Goal: Information Seeking & Learning: Learn about a topic

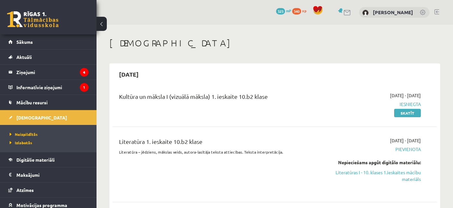
click at [217, 134] on div "Literatūra 1. ieskaite 10.b2 klase Literatūra – jēdziens, mākslas veids, autora…" at bounding box center [275, 164] width 324 height 67
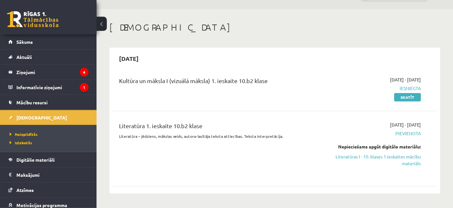
scroll to position [34, 0]
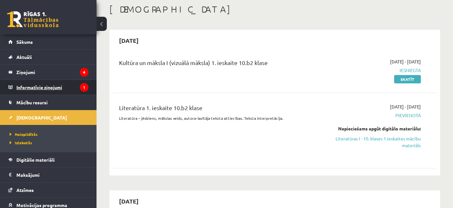
click at [39, 87] on legend "Informatīvie ziņojumi 1" at bounding box center [52, 87] width 72 height 15
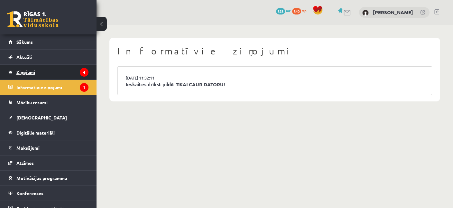
click at [29, 72] on legend "Ziņojumi 4" at bounding box center [52, 72] width 72 height 15
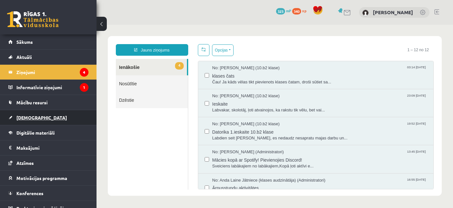
click at [31, 118] on span "[DEMOGRAPHIC_DATA]" at bounding box center [41, 117] width 50 height 6
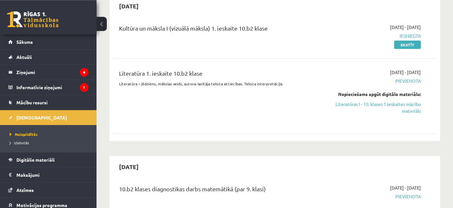
scroll to position [68, 0]
click at [403, 108] on link "Literatūras I - 10. klases 1.ieskaites mācību materiāls" at bounding box center [373, 108] width 94 height 14
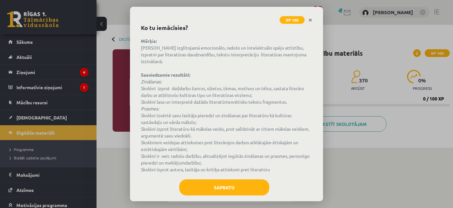
scroll to position [32, 0]
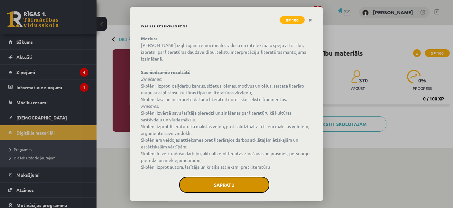
click at [233, 177] on button "Sapratu" at bounding box center [224, 185] width 90 height 16
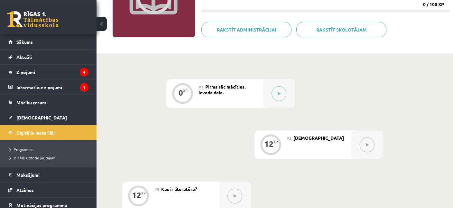
scroll to position [84, 0]
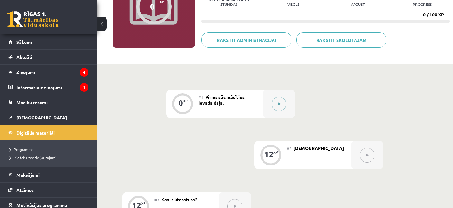
click at [278, 104] on icon at bounding box center [279, 104] width 3 height 4
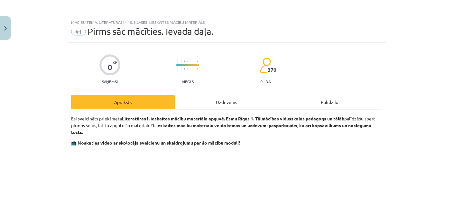
click at [227, 97] on div "Uzdevums" at bounding box center [227, 102] width 104 height 14
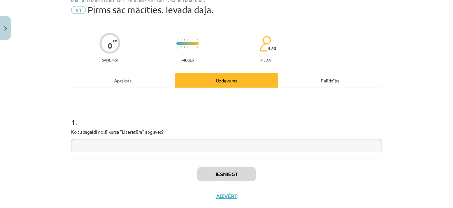
scroll to position [36, 0]
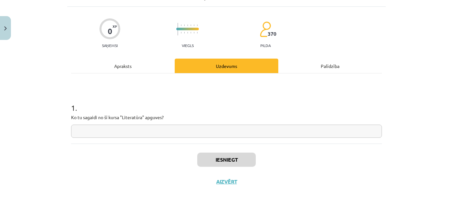
click at [122, 134] on input "text" at bounding box center [226, 130] width 311 height 13
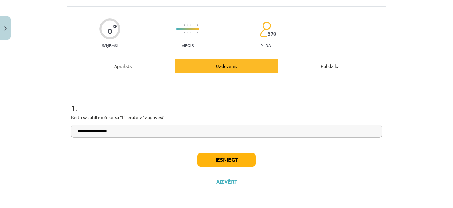
type input "**********"
click at [224, 155] on button "Iesniegt" at bounding box center [226, 159] width 59 height 14
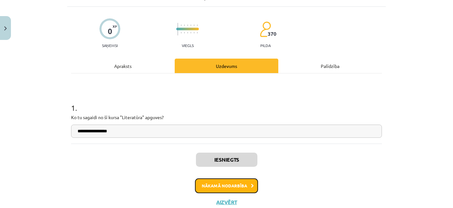
click at [230, 186] on button "Nākamā nodarbība" at bounding box center [226, 185] width 63 height 15
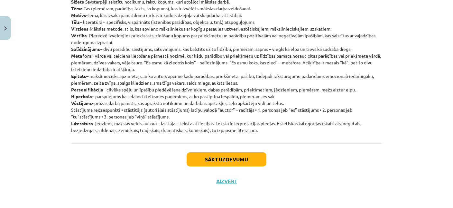
scroll to position [0, 0]
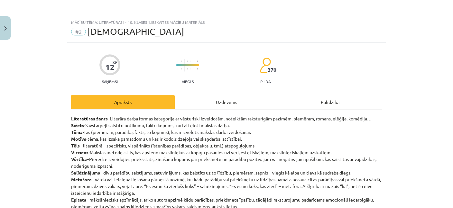
click at [214, 103] on div "Uzdevums" at bounding box center [227, 102] width 104 height 14
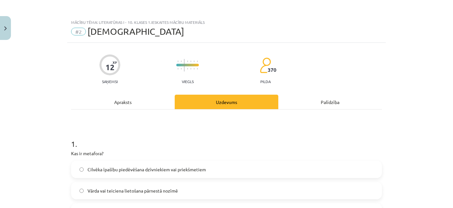
click at [120, 107] on div "Apraksts" at bounding box center [123, 102] width 104 height 14
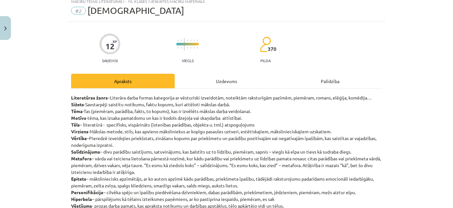
scroll to position [77, 0]
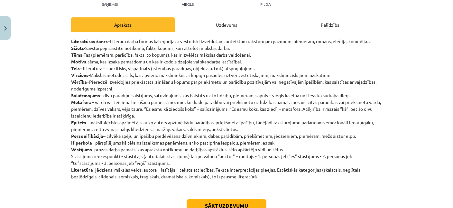
click at [219, 21] on div "Uzdevums" at bounding box center [227, 24] width 104 height 14
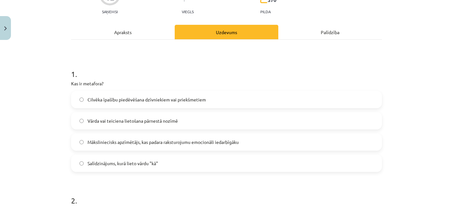
scroll to position [78, 0]
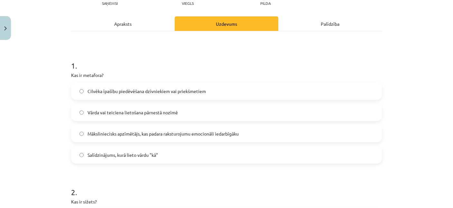
click at [152, 111] on span "Vārda vai teiciena lietošana pārnestā nozīmē" at bounding box center [132, 112] width 90 height 7
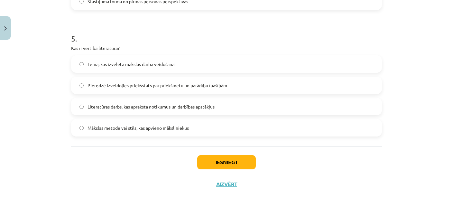
scroll to position [614, 0]
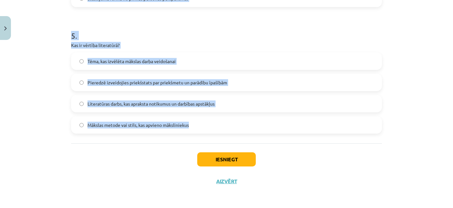
drag, startPoint x: 71, startPoint y: 73, endPoint x: 200, endPoint y: 133, distance: 142.6
copy form "Lor ip dolorsit? Ametcon adipisc elitseddoei temporincid utl etdoloremagn Aliqu…"
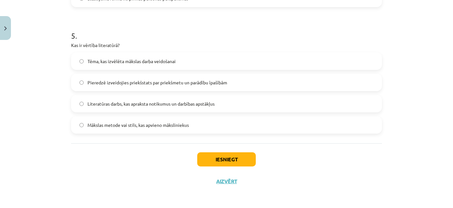
click at [31, 79] on div "Mācību tēma: Literatūras i - 10. klases 1.ieskaites mācību materiāls #2 Jēdzien…" at bounding box center [226, 104] width 453 height 208
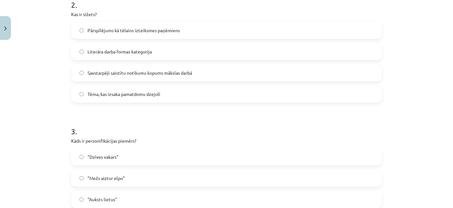
scroll to position [240, 0]
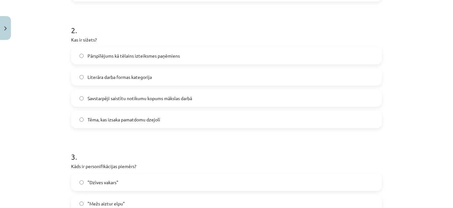
click at [118, 98] on span "Savstarpēji saistītu notikumu kopums mākslas darbā" at bounding box center [139, 98] width 105 height 7
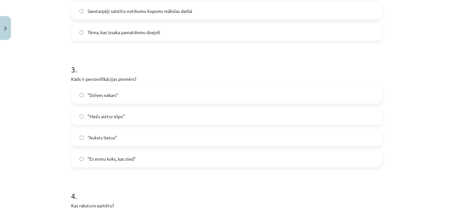
scroll to position [333, 0]
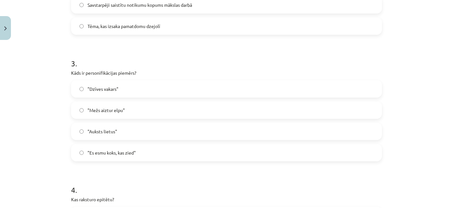
click at [117, 113] on span ""Mežs aiztur elpu"" at bounding box center [105, 110] width 37 height 7
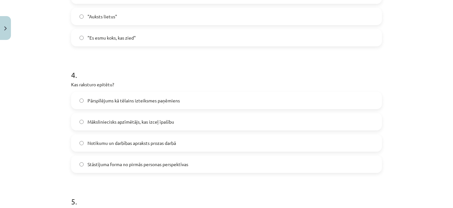
scroll to position [458, 0]
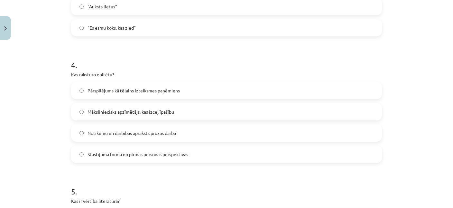
click at [140, 112] on span "Māksliniecisks apzīmētājs, kas izceļ īpašību" at bounding box center [130, 111] width 87 height 7
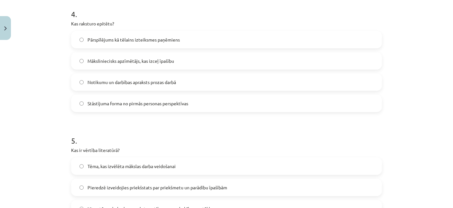
scroll to position [551, 0]
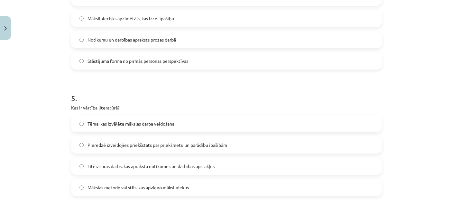
click at [116, 142] on span "Pieredzē izveidojies priekšstats par priekšmetu un parādību īpašībām" at bounding box center [157, 145] width 140 height 7
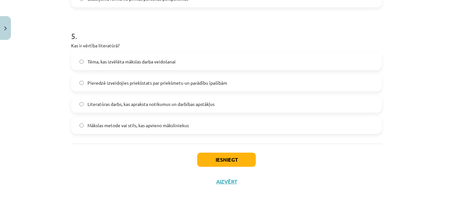
scroll to position [614, 0]
click at [229, 160] on button "Iesniegt" at bounding box center [226, 159] width 59 height 14
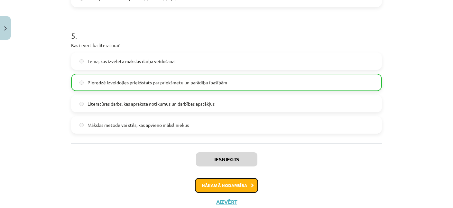
click at [234, 184] on button "Nākamā nodarbība" at bounding box center [226, 185] width 63 height 15
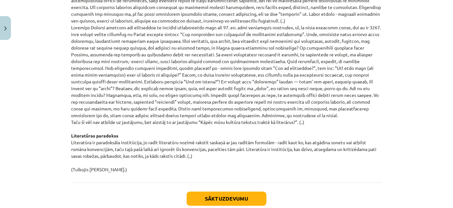
scroll to position [709, 0]
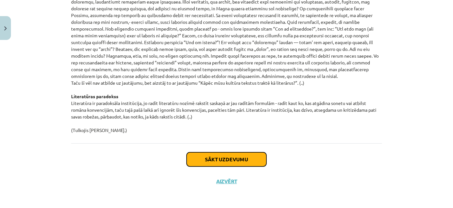
click at [240, 158] on button "Sākt uzdevumu" at bounding box center [227, 159] width 80 height 14
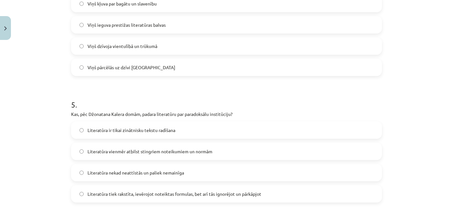
scroll to position [614, 0]
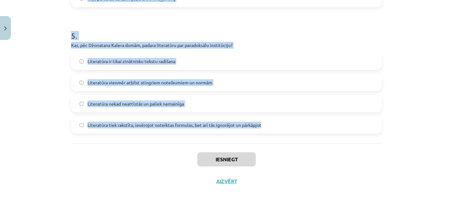
drag, startPoint x: 88, startPoint y: 69, endPoint x: 288, endPoint y: 128, distance: 208.3
copy form "Lore ip Dolors Ametcons adipisc elit seddoeius, temp incidid, ut laboreet dolor…"
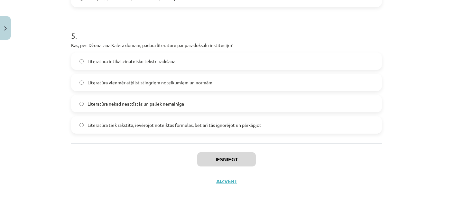
click at [51, 70] on div "Mācību tēma: Literatūras i - 10. klases 1.ieskaites mācību materiāls #3 Kas ir …" at bounding box center [226, 104] width 453 height 208
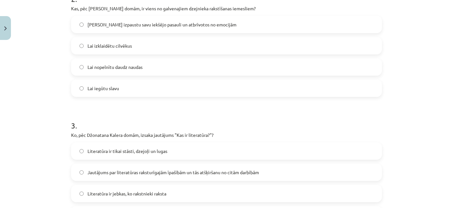
scroll to position [115, 0]
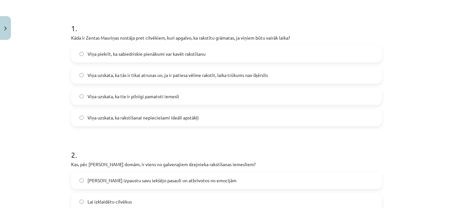
click at [134, 74] on span "Viņa uzskata, ka tās ir tikai atrunas un, ja ir patiesa vēlme rakstīt, laika tr…" at bounding box center [177, 75] width 180 height 7
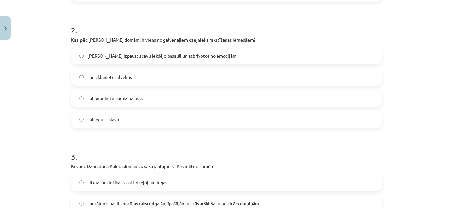
click at [119, 50] on label "[PERSON_NAME] izpaustu savu iekšējo pasauli un atbrīvotos no emocijām" at bounding box center [226, 56] width 309 height 16
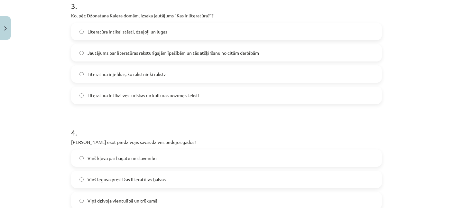
scroll to position [396, 0]
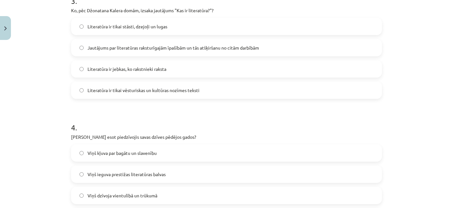
click at [116, 46] on span "Jautājums par literatūras raksturīgajām īpašībām un tās atšķiršanu no citām dar…" at bounding box center [172, 47] width 171 height 7
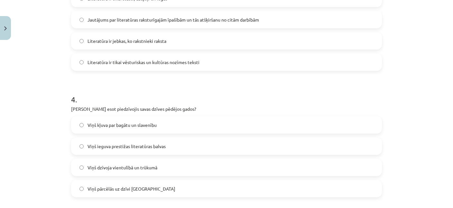
scroll to position [458, 0]
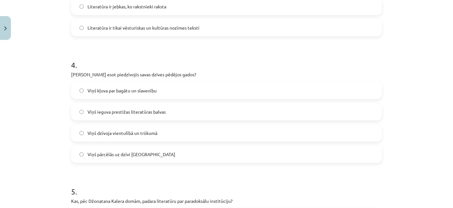
click at [113, 132] on span "Viņš dzīvoja vientulībā un trūkumā" at bounding box center [122, 133] width 70 height 7
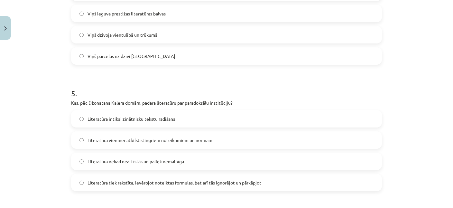
scroll to position [582, 0]
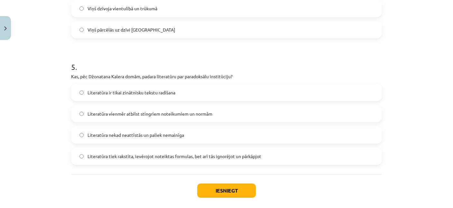
click at [128, 156] on span "Literatūra tiek rakstīta, ievērojot noteiktas formulas, bet arī tās ignorējot u…" at bounding box center [174, 156] width 174 height 7
click at [228, 190] on button "Iesniegt" at bounding box center [226, 190] width 59 height 14
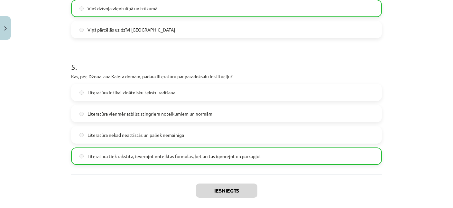
scroll to position [614, 0]
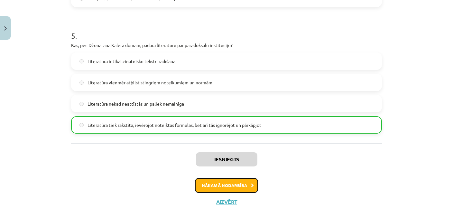
click at [242, 185] on button "Nākamā nodarbība" at bounding box center [226, 185] width 63 height 15
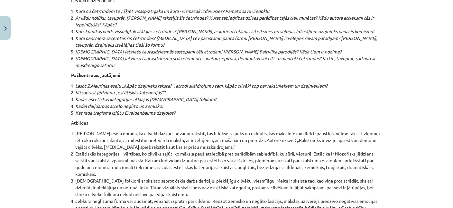
scroll to position [6915, 0]
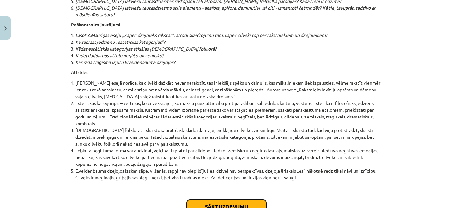
click at [224, 199] on button "Sākt uzdevumu" at bounding box center [227, 206] width 80 height 14
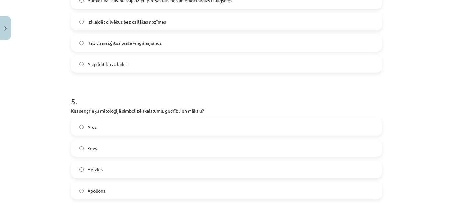
scroll to position [624, 0]
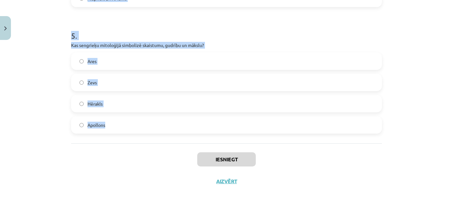
drag, startPoint x: 70, startPoint y: 98, endPoint x: 140, endPoint y: 141, distance: 81.1
copy form "Kāpēc mākslas uztvere ir atšķirīga dažādos laikos un vietās? Tā nav saistīta ar…"
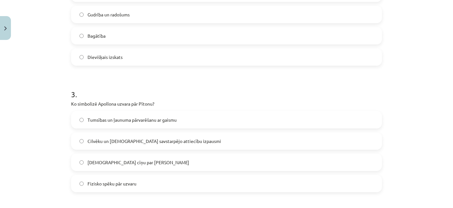
click at [50, 94] on div "Mācību tēma: Literatūras i - 10. klases 1.ieskaites mācību materiāls #4 Estētis…" at bounding box center [226, 104] width 453 height 208
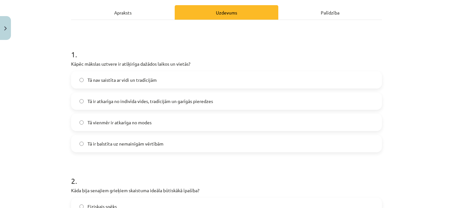
scroll to position [95, 0]
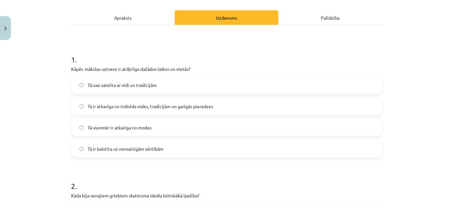
click at [132, 105] on span "Tā ir atkarīga no indivīda vides, tradīcijām un garīgās pieredzes" at bounding box center [149, 106] width 125 height 7
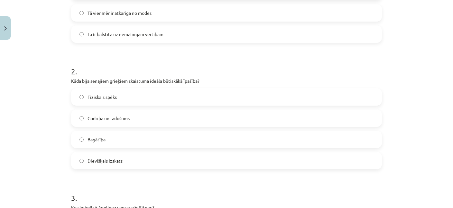
scroll to position [219, 0]
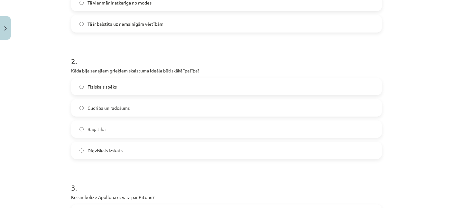
click at [124, 86] on label "Fiziskais spēks" at bounding box center [226, 86] width 309 height 16
click at [103, 148] on span "Dievišķais izskats" at bounding box center [104, 150] width 35 height 7
click at [117, 106] on span "Gudrība un radošums" at bounding box center [108, 108] width 42 height 7
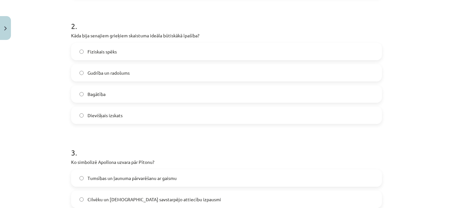
scroll to position [250, 0]
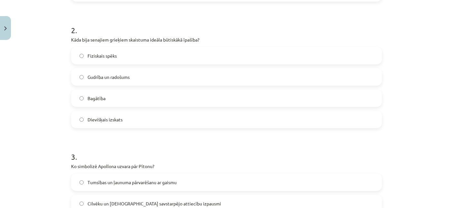
click at [124, 58] on label "Fiziskais spēks" at bounding box center [226, 56] width 309 height 16
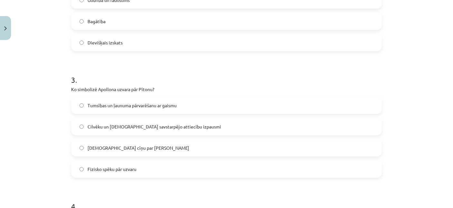
scroll to position [344, 0]
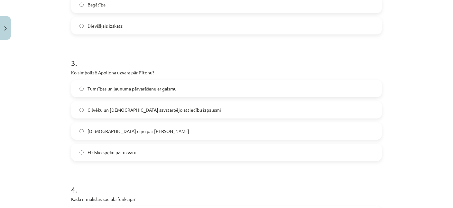
click at [117, 81] on label "Tumsības un ļaunuma pārvarēšanu ar gaismu" at bounding box center [226, 88] width 309 height 16
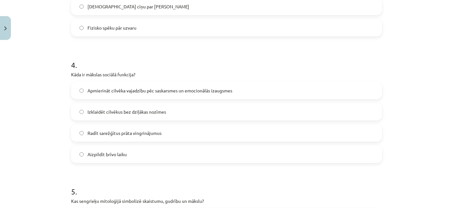
click at [133, 91] on span "Apmierināt cilvēka vajadzību pēc saskarsmes un emocionālās izaugsmes" at bounding box center [159, 90] width 145 height 7
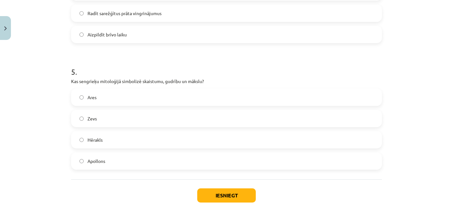
scroll to position [593, 0]
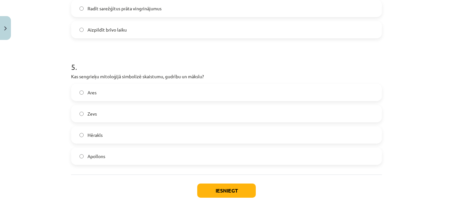
click at [103, 154] on span "Apollons" at bounding box center [96, 156] width 18 height 7
click at [107, 138] on label "Hērakls" at bounding box center [226, 135] width 309 height 16
click at [206, 186] on button "Iesniegt" at bounding box center [226, 190] width 59 height 14
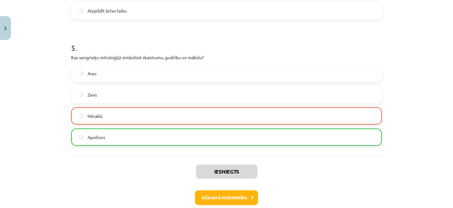
scroll to position [624, 0]
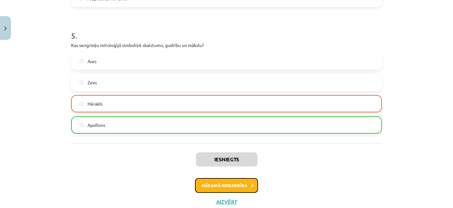
click at [237, 185] on button "Nākamā nodarbība" at bounding box center [226, 185] width 63 height 15
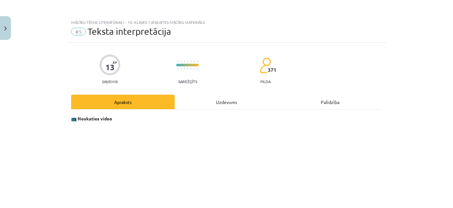
scroll to position [0, 0]
click at [220, 106] on div "Uzdevums" at bounding box center [227, 102] width 104 height 14
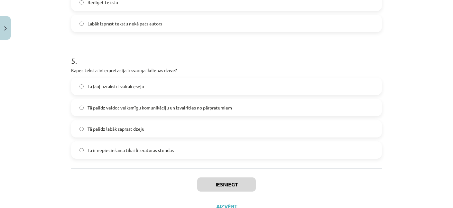
scroll to position [614, 0]
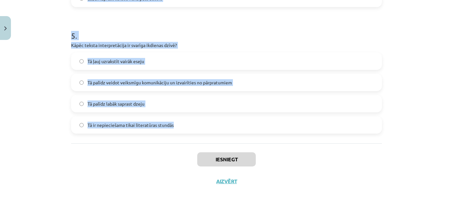
drag, startPoint x: 69, startPoint y: 43, endPoint x: 184, endPoint y: 140, distance: 150.4
copy form "Kas ir interpretācijas process? Rakstītāja radošā izpausme Mūzikas komponēšana …"
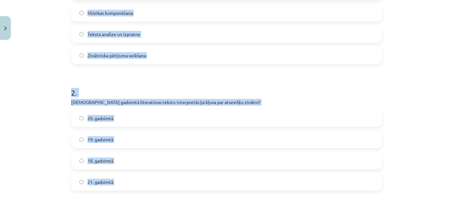
scroll to position [84, 0]
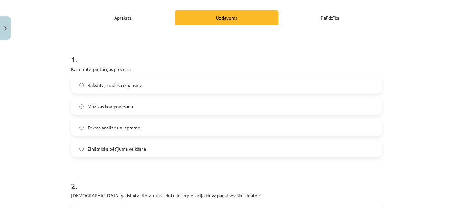
click at [44, 112] on div "Mācību tēma: Literatūras i - 10. klases 1.ieskaites mācību materiāls #5 Teksta …" at bounding box center [226, 104] width 453 height 208
click at [117, 123] on label "Teksta analīze un izpratne" at bounding box center [226, 127] width 309 height 16
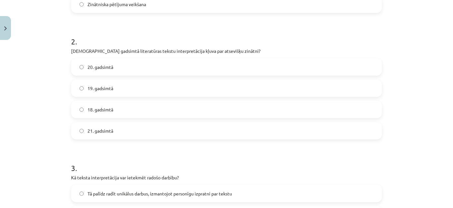
scroll to position [240, 0]
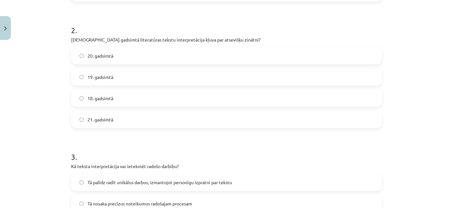
click at [112, 48] on label "20. gadsimtā" at bounding box center [226, 56] width 309 height 16
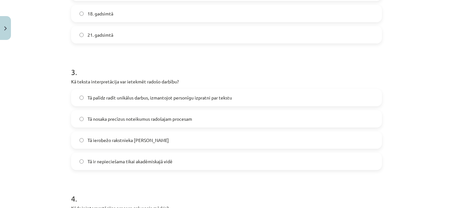
scroll to position [364, 0]
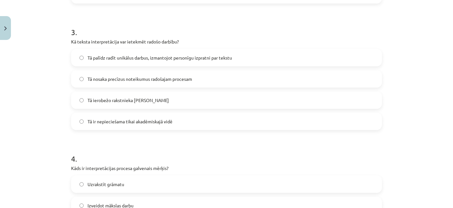
click at [126, 58] on span "Tā palīdz radīt unikālus darbus, izmantojot personīgu izpratni par tekstu" at bounding box center [159, 57] width 144 height 7
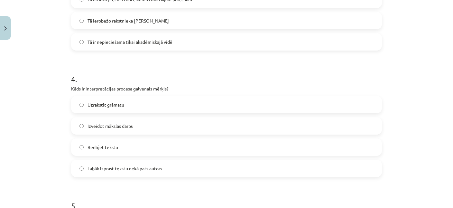
scroll to position [489, 0]
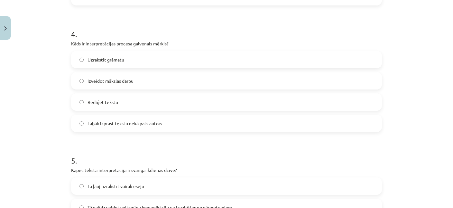
click at [123, 125] on span "Labāk izprast tekstu nekā pats autors" at bounding box center [124, 123] width 75 height 7
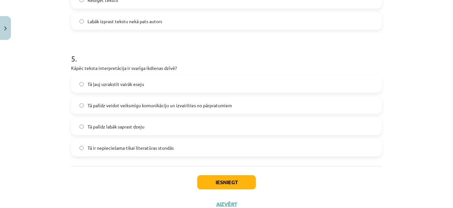
scroll to position [614, 0]
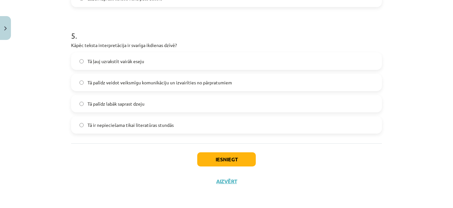
click at [142, 77] on label "Tā palīdz veidot veiksmīgu komunikāciju un izvairīties no pārpratumiem" at bounding box center [226, 82] width 309 height 16
click at [231, 160] on button "Iesniegt" at bounding box center [226, 159] width 59 height 14
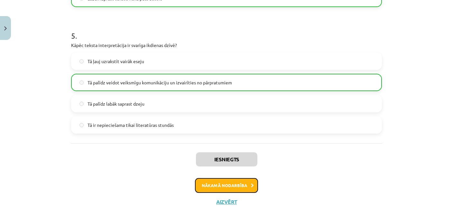
click at [237, 188] on button "Nākamā nodarbība" at bounding box center [226, 185] width 63 height 15
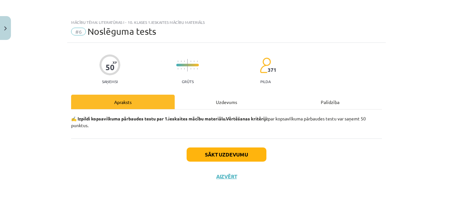
scroll to position [0, 0]
click at [226, 176] on button "Aizvērt" at bounding box center [226, 176] width 24 height 6
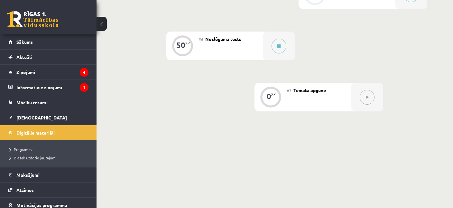
scroll to position [424, 0]
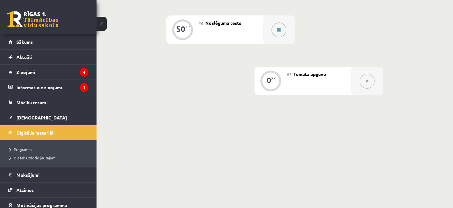
click at [279, 29] on icon at bounding box center [278, 30] width 3 height 4
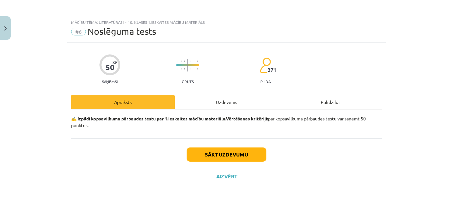
click at [228, 106] on div "Uzdevums" at bounding box center [227, 102] width 104 height 14
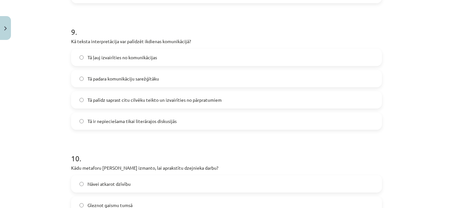
scroll to position [1246, 0]
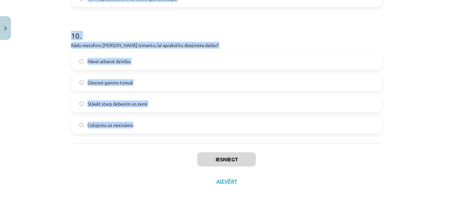
drag, startPoint x: 71, startPoint y: 26, endPoint x: 167, endPoint y: 135, distance: 144.9
copy form "Lor ip dolorsitam consectetura elitsed doeiusm Temporincid utlaboreet, dol magn…"
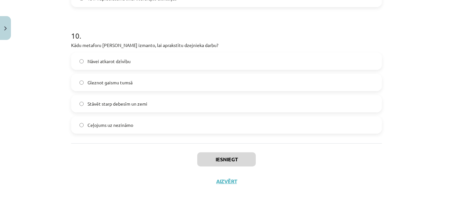
click at [37, 94] on div "Mācību tēma: Literatūras i - 10. klases 1.ieskaites mācību materiāls #6 Noslēgu…" at bounding box center [226, 104] width 453 height 208
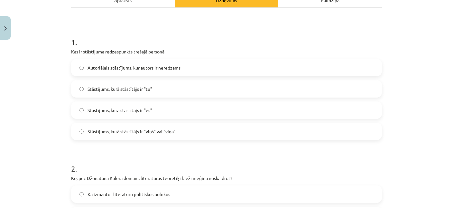
scroll to position [125, 0]
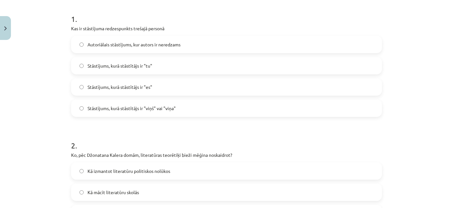
click at [169, 40] on label "Autoriālais stāstījums, kur autors ir neredzams" at bounding box center [226, 44] width 309 height 16
click at [167, 112] on label "Stāstījums, kurā stāstītājs ir "viņš" vai "viņa"" at bounding box center [226, 108] width 309 height 16
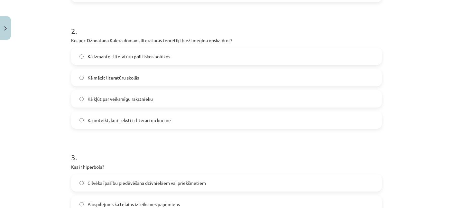
scroll to position [249, 0]
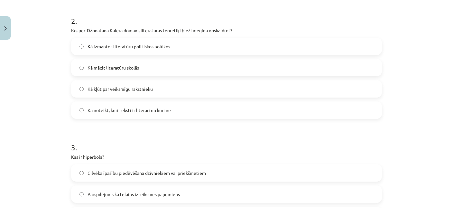
click at [157, 47] on span "Kā izmantot literatūru politiskos nolūkos" at bounding box center [128, 46] width 83 height 7
click at [160, 90] on label "Kā kļūt par veiksmīgu rakstnieku" at bounding box center [226, 89] width 309 height 16
click at [144, 65] on label "Kā mācīt literatūru skolās" at bounding box center [226, 67] width 309 height 16
click at [156, 46] on span "Kā izmantot literatūru politiskos nolūkos" at bounding box center [128, 46] width 83 height 7
click at [140, 71] on label "Kā mācīt literatūru skolās" at bounding box center [226, 67] width 309 height 16
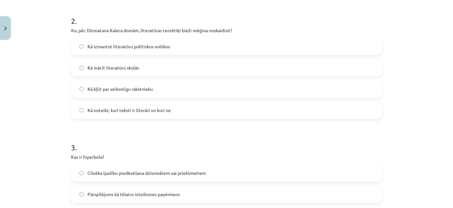
click at [143, 93] on label "Kā kļūt par veiksmīgu rakstnieku" at bounding box center [226, 89] width 309 height 16
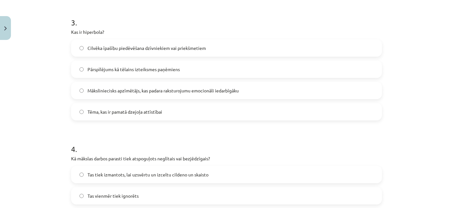
scroll to position [312, 0]
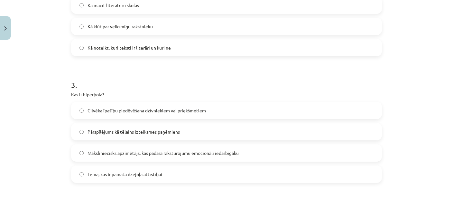
click at [126, 51] on label "Kā noteikt, kuri teksti ir literāri un kuri ne" at bounding box center [226, 48] width 309 height 16
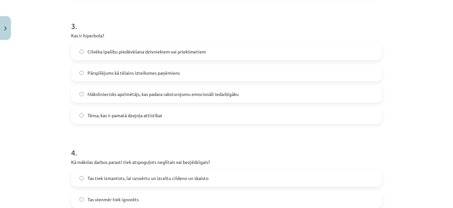
scroll to position [374, 0]
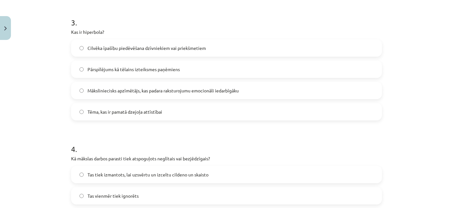
click at [132, 69] on span "Pārspīlējums kā tēlains izteiksmes paņēmiens" at bounding box center [133, 69] width 92 height 7
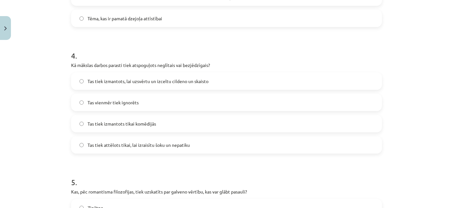
click at [130, 84] on span "Tas tiek izmantots, lai uzsvērtu un izceltu cildeno un skaisto" at bounding box center [147, 81] width 121 height 7
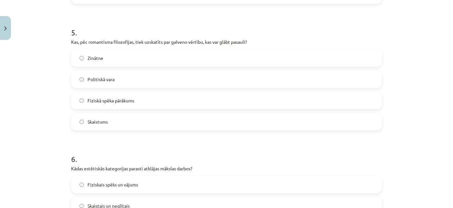
scroll to position [623, 0]
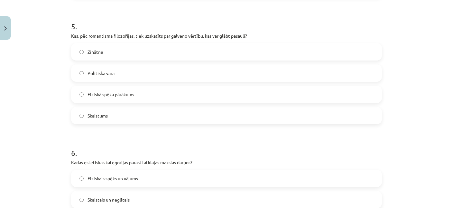
click at [104, 115] on span "Skaistums" at bounding box center [97, 115] width 20 height 7
click at [114, 48] on label "Zinātne" at bounding box center [226, 52] width 309 height 16
click at [113, 116] on label "Skaistums" at bounding box center [226, 115] width 309 height 16
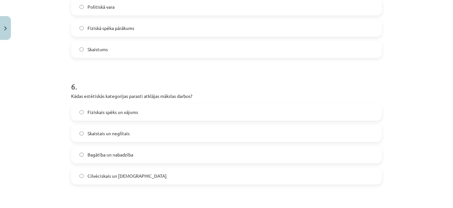
scroll to position [716, 0]
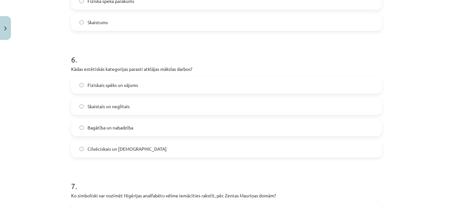
click at [114, 106] on span "Skaistais un neglītais" at bounding box center [108, 106] width 42 height 7
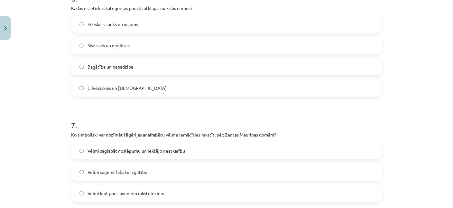
scroll to position [810, 0]
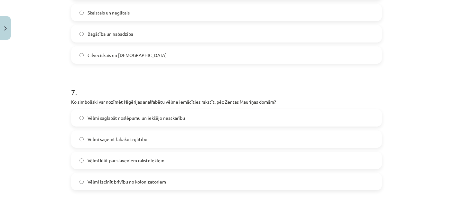
click at [119, 36] on span "Bagātība un nabadzība" at bounding box center [110, 34] width 46 height 7
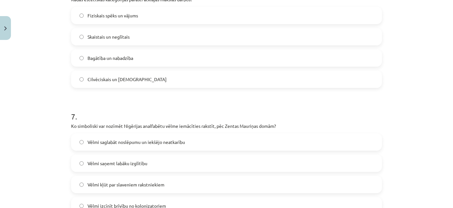
scroll to position [779, 0]
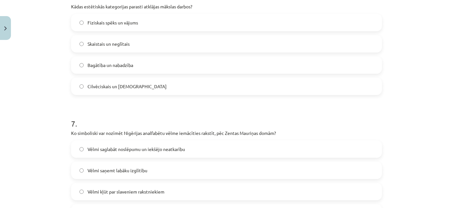
click at [143, 87] on label "Cilvēciskais un [DEMOGRAPHIC_DATA]" at bounding box center [226, 86] width 309 height 16
click at [133, 20] on span "Fiziskais spēks un vājums" at bounding box center [112, 22] width 50 height 7
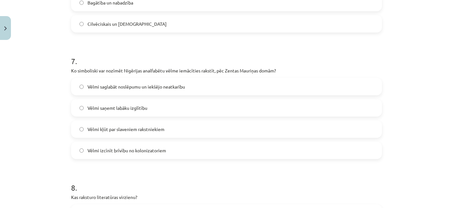
scroll to position [872, 0]
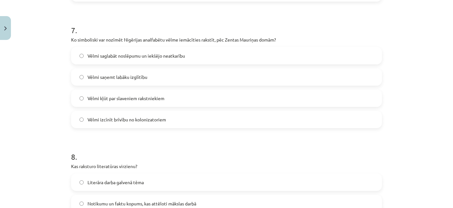
click at [134, 55] on span "Vēlmi saglabāt noslēpumu un iekšējo neatkarību" at bounding box center [135, 55] width 97 height 7
click at [134, 76] on span "Vēlmi saņemt labāku izglītību" at bounding box center [117, 77] width 60 height 7
click at [141, 99] on span "Vēlmi kļūt par slaveniem rakstniekiem" at bounding box center [125, 98] width 77 height 7
click at [144, 118] on span "Vēlmi izcīnīt brīvību no kolonizatoriem" at bounding box center [126, 119] width 78 height 7
click at [149, 98] on span "Vēlmi kļūt par slaveniem rakstniekiem" at bounding box center [125, 98] width 77 height 7
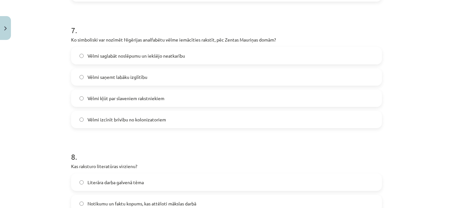
click at [152, 78] on label "Vēlmi saņemt labāku izglītību" at bounding box center [226, 77] width 309 height 16
click at [154, 57] on span "Vēlmi saglabāt noslēpumu un iekšējo neatkarību" at bounding box center [135, 55] width 97 height 7
click at [143, 123] on label "Vēlmi izcīnīt brīvību no kolonizatoriem" at bounding box center [226, 119] width 309 height 16
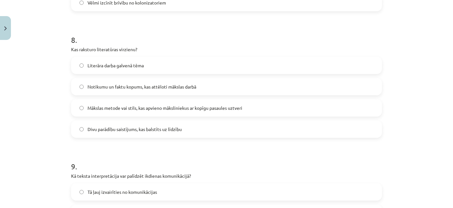
scroll to position [997, 0]
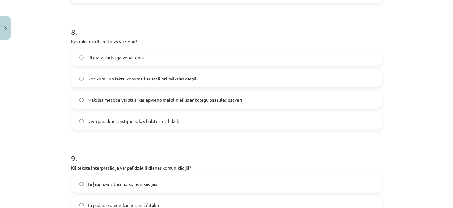
click at [104, 93] on label "Mākslas metode vai stils, kas apvieno māksliniekus ar kopīgu pasaules uztveri" at bounding box center [226, 100] width 309 height 16
click at [114, 79] on span "Notikumu un faktu kopums, kas attēloti mākslas darbā" at bounding box center [141, 78] width 109 height 7
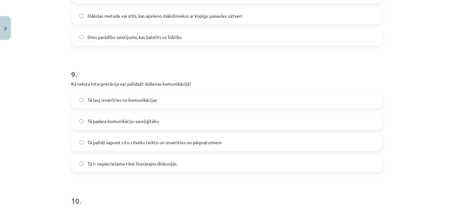
scroll to position [1090, 0]
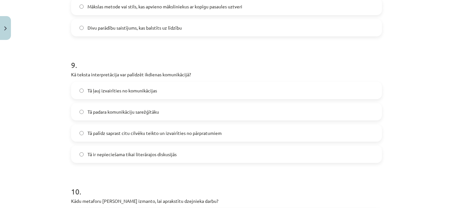
drag, startPoint x: 118, startPoint y: 106, endPoint x: 119, endPoint y: 97, distance: 8.7
click at [118, 106] on label "Tā padara komunikāciju sarežģītāku" at bounding box center [226, 112] width 309 height 16
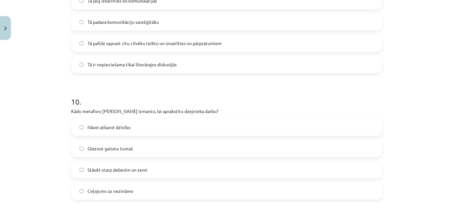
scroll to position [1121, 0]
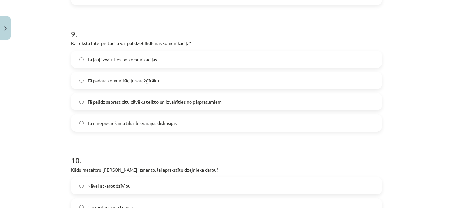
click at [165, 55] on label "Tā ļauj izvairīties no komunikācijas" at bounding box center [226, 59] width 309 height 16
click at [158, 124] on span "Tā ir nepieciešama tikai literārajos diskusijās" at bounding box center [131, 123] width 89 height 7
click at [159, 102] on span "Tā palīdz saprast citu cilvēku teikto un izvairīties no pārpratumiem" at bounding box center [154, 101] width 134 height 7
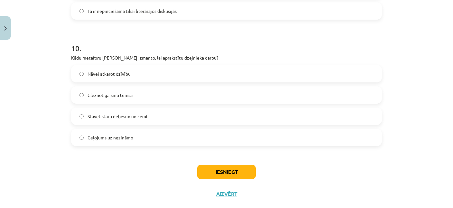
scroll to position [1246, 0]
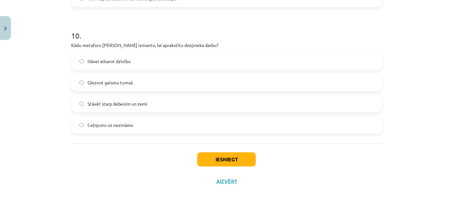
click at [128, 80] on span "Gleznot gaismu tumsā" at bounding box center [109, 82] width 45 height 7
click at [145, 102] on span "Stāvēt starp debesīm un zemi" at bounding box center [117, 103] width 60 height 7
click at [138, 127] on label "Ceļojums uz nezināmo" at bounding box center [226, 125] width 309 height 16
click at [227, 158] on button "Iesniegt" at bounding box center [226, 159] width 59 height 14
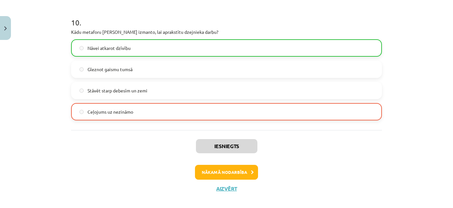
scroll to position [1266, 0]
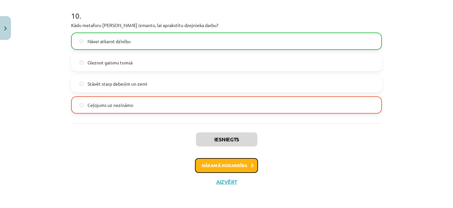
click at [230, 167] on button "Nākamā nodarbība" at bounding box center [226, 165] width 63 height 15
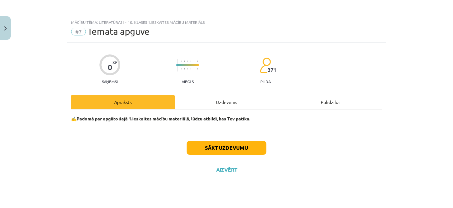
click at [213, 101] on div "Uzdevums" at bounding box center [227, 102] width 104 height 14
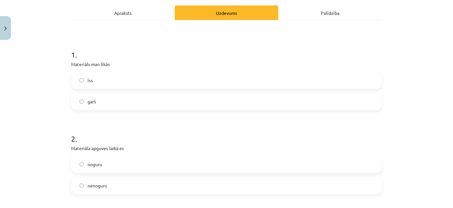
scroll to position [93, 0]
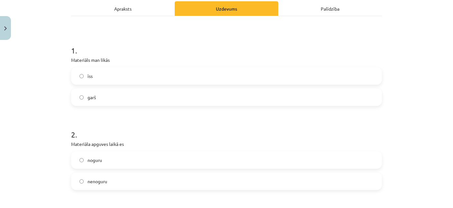
click at [111, 100] on label "garš" at bounding box center [226, 97] width 309 height 16
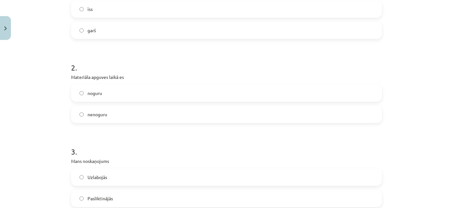
scroll to position [187, 0]
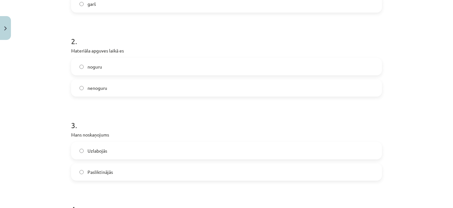
click at [108, 66] on label "noguru" at bounding box center [226, 67] width 309 height 16
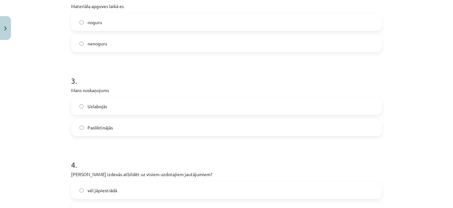
scroll to position [249, 0]
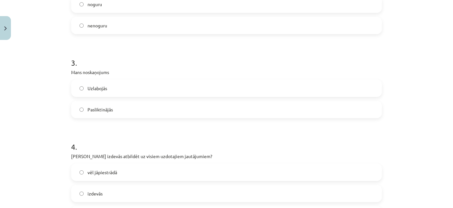
click at [105, 23] on span "nenoguru" at bounding box center [97, 25] width 20 height 7
click at [114, 10] on label "noguru" at bounding box center [226, 4] width 309 height 16
click at [113, 14] on div "[PERSON_NAME]" at bounding box center [226, 14] width 311 height 39
click at [110, 25] on label "nenoguru" at bounding box center [226, 25] width 309 height 16
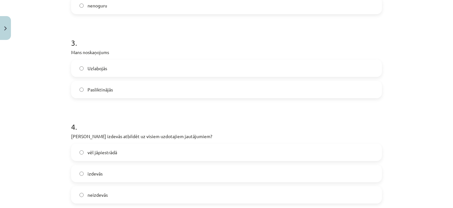
scroll to position [280, 0]
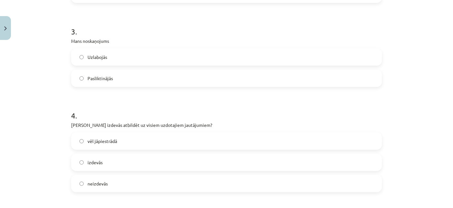
click at [111, 55] on label "Uzlabojās" at bounding box center [226, 57] width 309 height 16
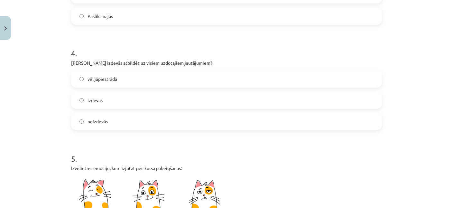
click at [110, 16] on span "Pasliktinājās" at bounding box center [99, 16] width 25 height 7
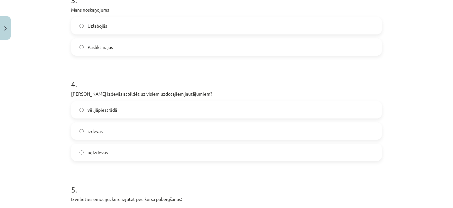
click at [104, 20] on label "Uzlabojās" at bounding box center [226, 26] width 309 height 16
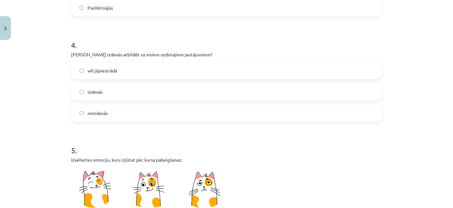
scroll to position [373, 0]
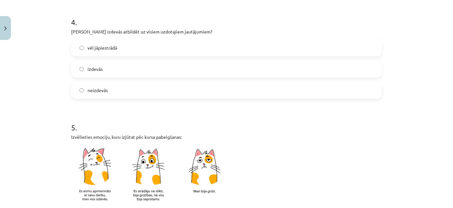
click at [114, 68] on label "izdevās" at bounding box center [226, 69] width 309 height 16
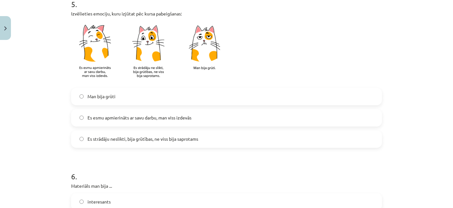
scroll to position [498, 0]
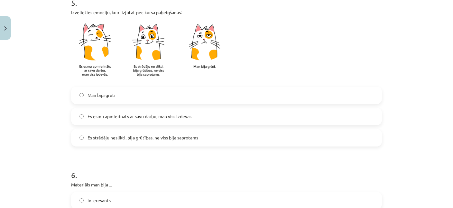
click at [159, 116] on span "Es esmu apmierināts ar savu darbu, man viss izdevās" at bounding box center [139, 116] width 104 height 7
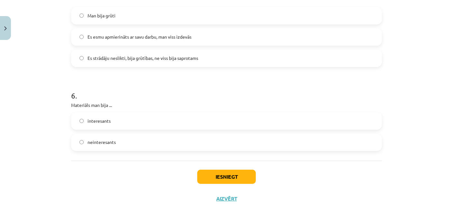
scroll to position [591, 0]
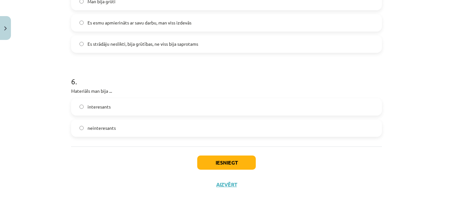
click at [107, 128] on span "neinteresants" at bounding box center [101, 127] width 28 height 7
click at [245, 164] on button "Iesniegt" at bounding box center [226, 162] width 59 height 14
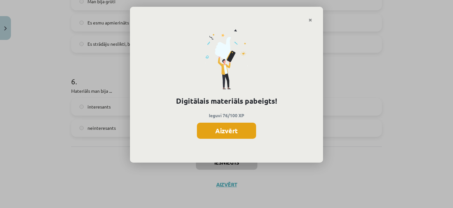
click at [229, 130] on button "Aizvērt" at bounding box center [226, 131] width 59 height 16
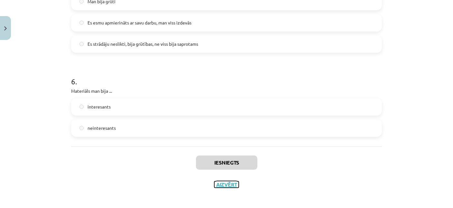
click at [226, 185] on button "Aizvērt" at bounding box center [226, 184] width 24 height 6
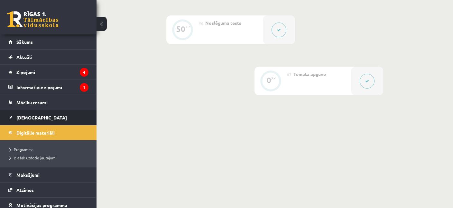
click at [26, 118] on span "[DEMOGRAPHIC_DATA]" at bounding box center [41, 117] width 50 height 6
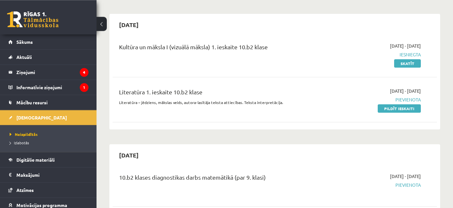
scroll to position [34, 0]
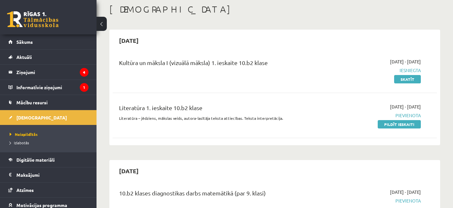
click at [398, 129] on div "Literatūra 1. ieskaite 10.b2 klase Literatūra – jēdziens, mākslas veids, autora…" at bounding box center [275, 115] width 324 height 37
click at [400, 126] on link "Pildīt ieskaiti" at bounding box center [399, 124] width 43 height 8
click at [389, 124] on link "Pildīt ieskaiti" at bounding box center [399, 124] width 43 height 8
